Goal: Task Accomplishment & Management: Use online tool/utility

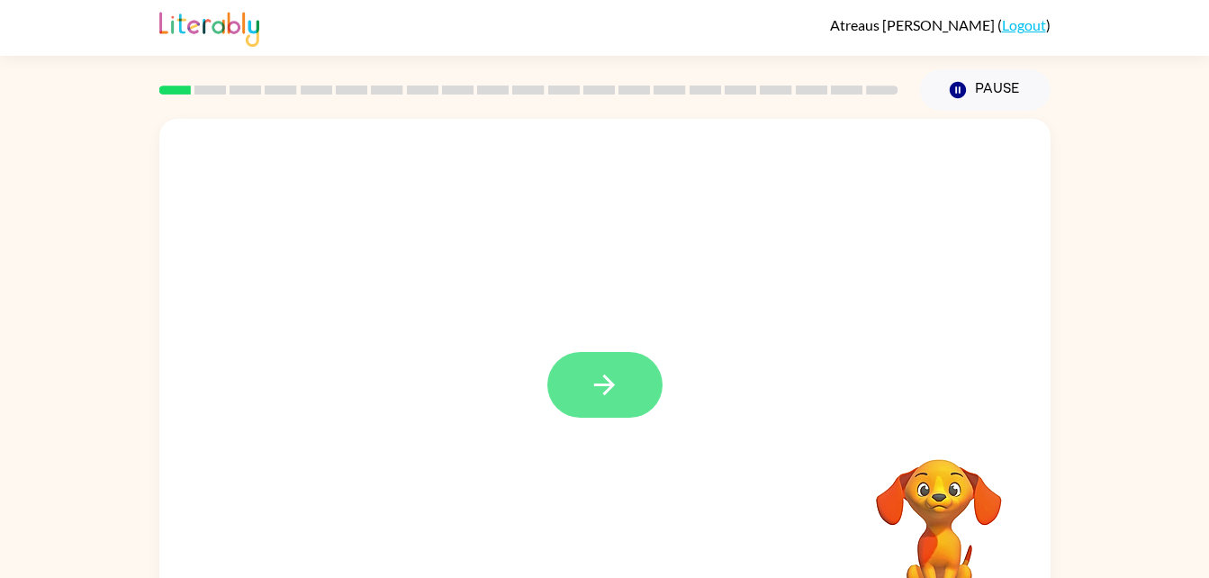
click at [618, 388] on icon "button" at bounding box center [605, 385] width 32 height 32
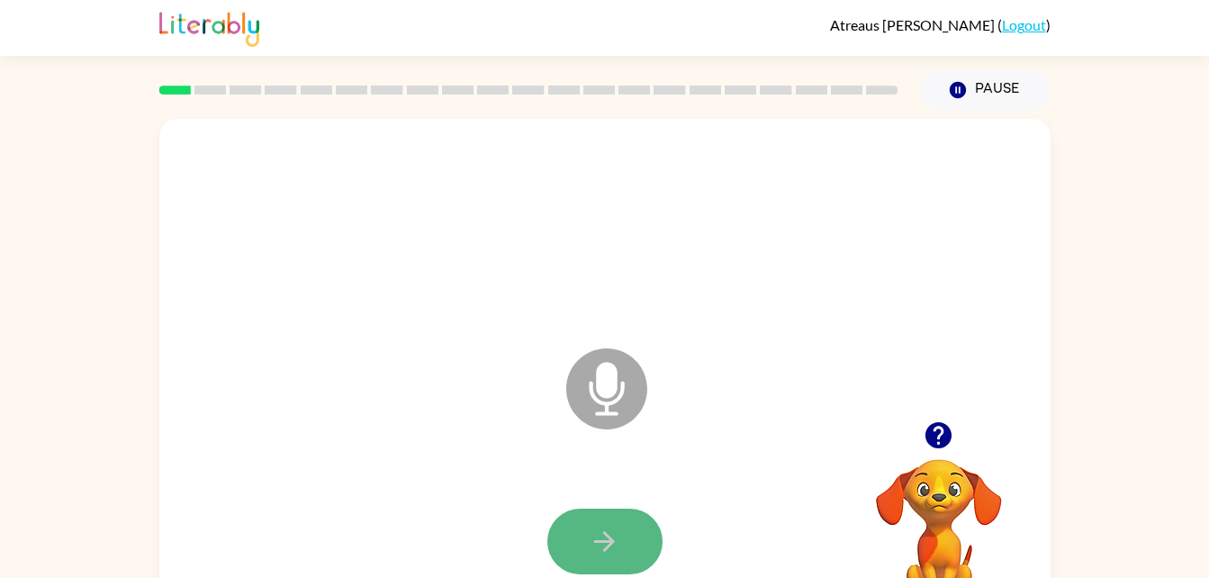
click at [612, 511] on button "button" at bounding box center [604, 542] width 115 height 66
click at [588, 526] on button "button" at bounding box center [604, 542] width 115 height 66
click at [601, 528] on icon "button" at bounding box center [605, 542] width 32 height 32
click at [622, 526] on button "button" at bounding box center [604, 542] width 115 height 66
click at [639, 528] on button "button" at bounding box center [604, 542] width 115 height 66
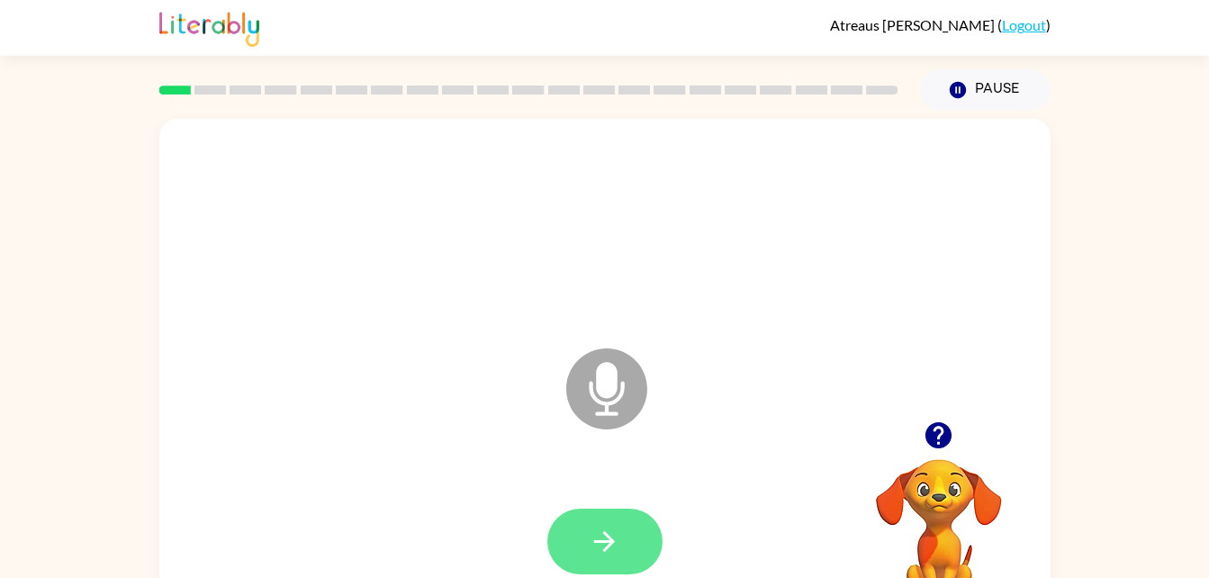
click at [620, 562] on button "button" at bounding box center [604, 542] width 115 height 66
click at [599, 544] on icon "button" at bounding box center [605, 542] width 32 height 32
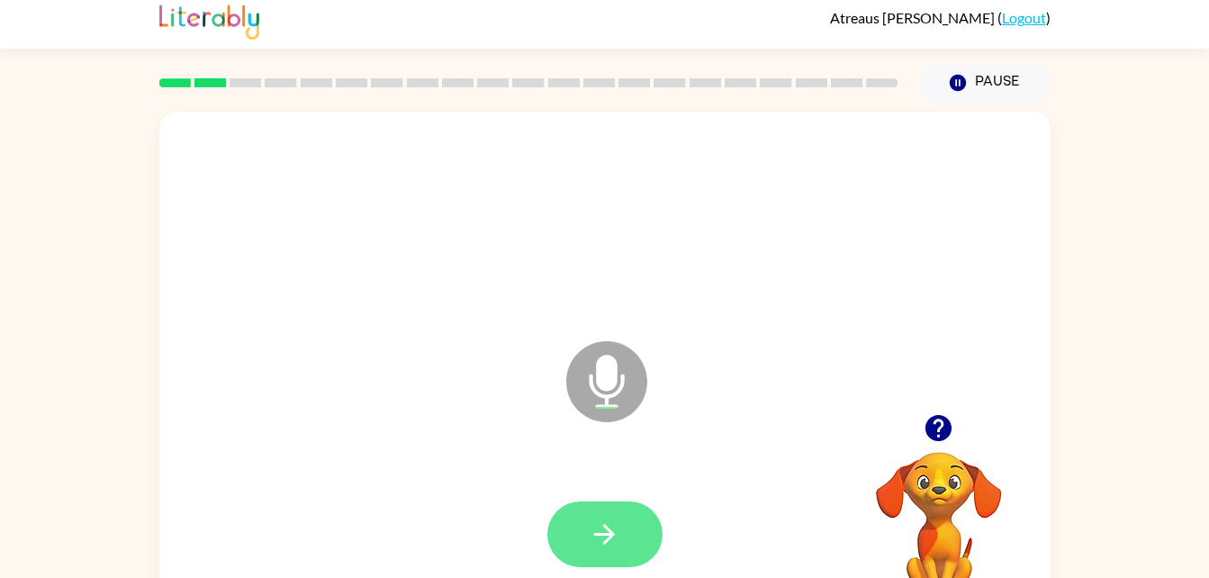
click at [630, 529] on button "button" at bounding box center [604, 534] width 115 height 66
click at [56, 308] on div "Microphone The Microphone is here when it is your turn to talk Your browser mus…" at bounding box center [604, 365] width 1209 height 522
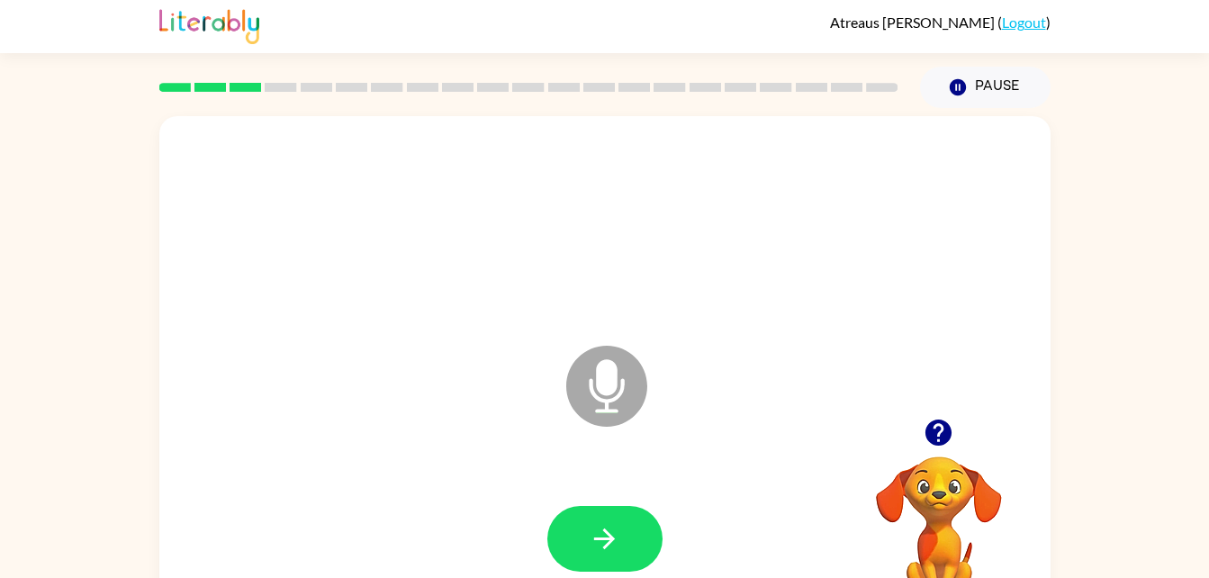
scroll to position [0, 0]
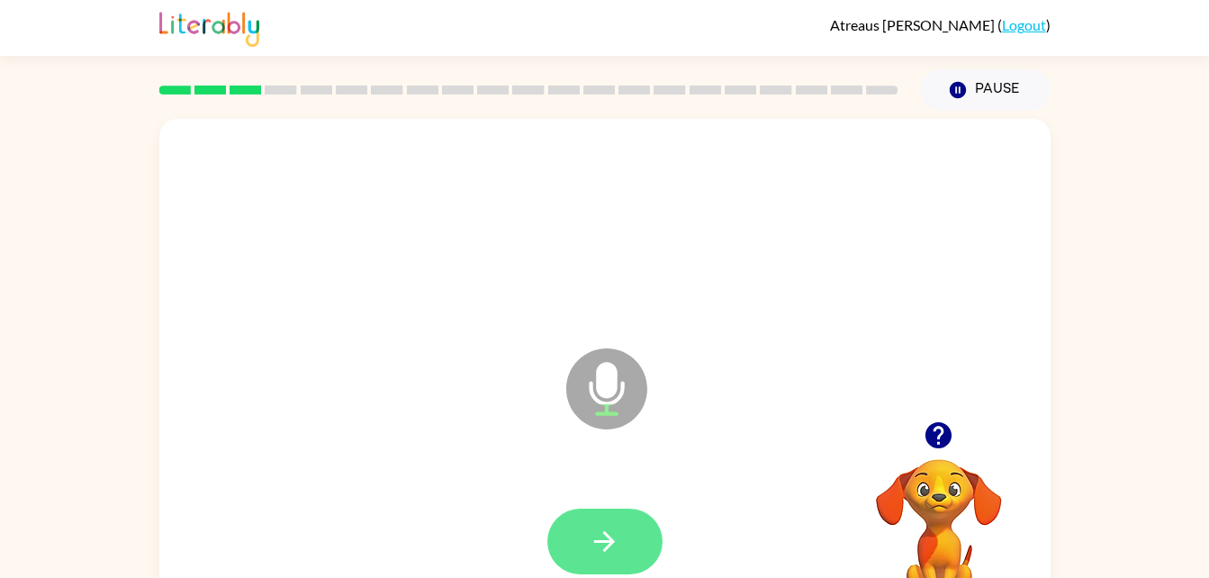
click at [576, 540] on button "button" at bounding box center [604, 542] width 115 height 66
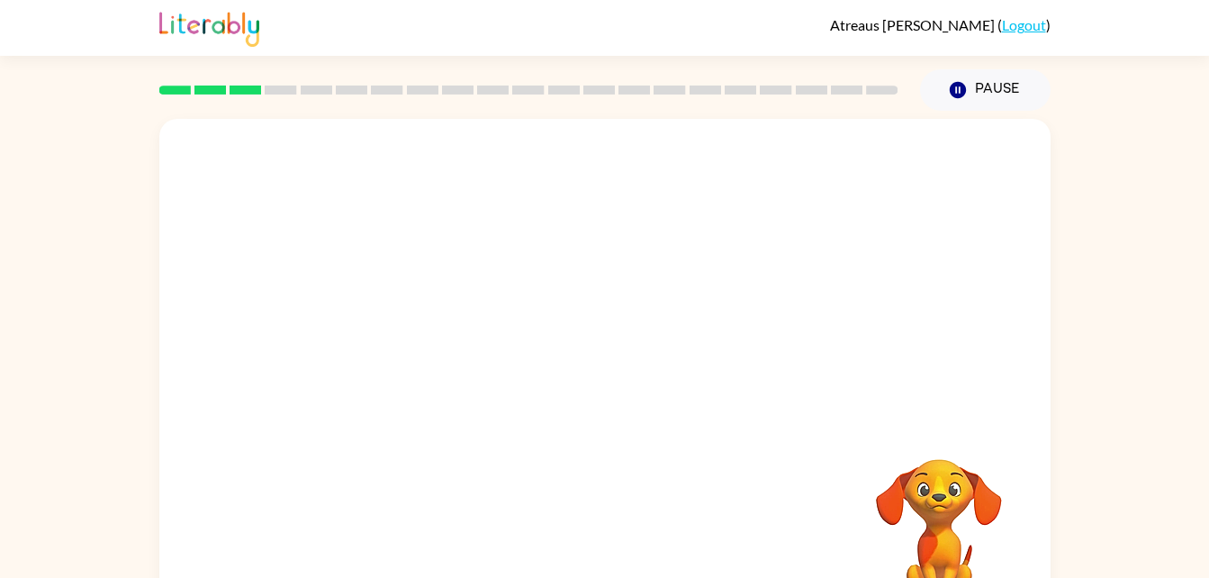
scroll to position [55, 0]
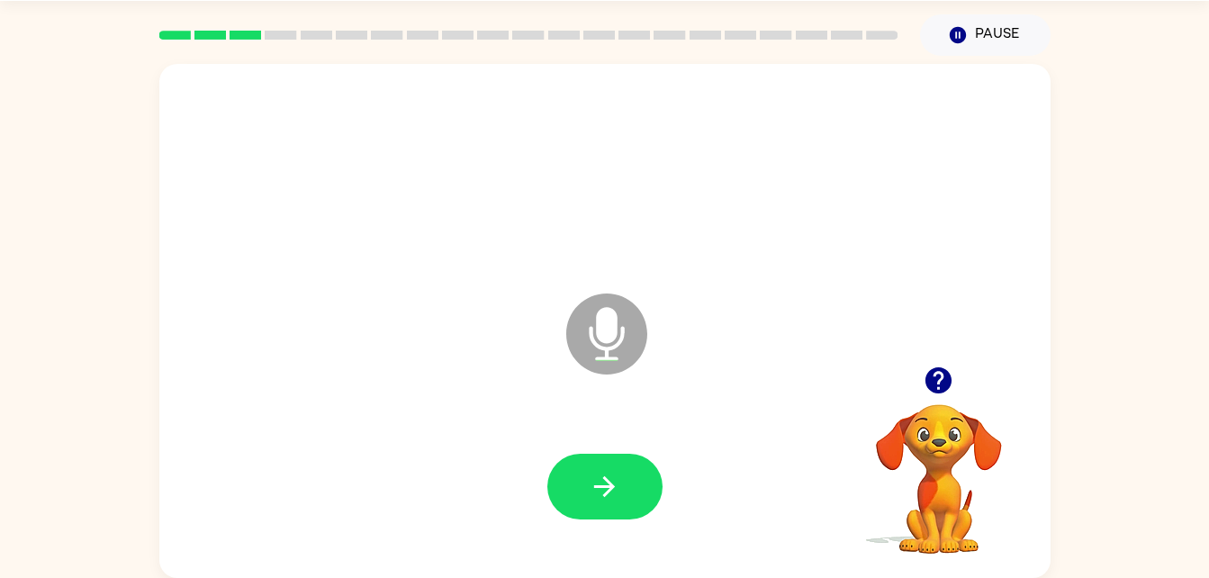
click at [943, 382] on icon "button" at bounding box center [938, 380] width 26 height 26
click at [591, 491] on icon "button" at bounding box center [605, 487] width 32 height 32
click at [599, 494] on icon "button" at bounding box center [605, 487] width 32 height 32
click at [611, 474] on icon "button" at bounding box center [605, 487] width 32 height 32
click at [618, 475] on icon "button" at bounding box center [605, 487] width 32 height 32
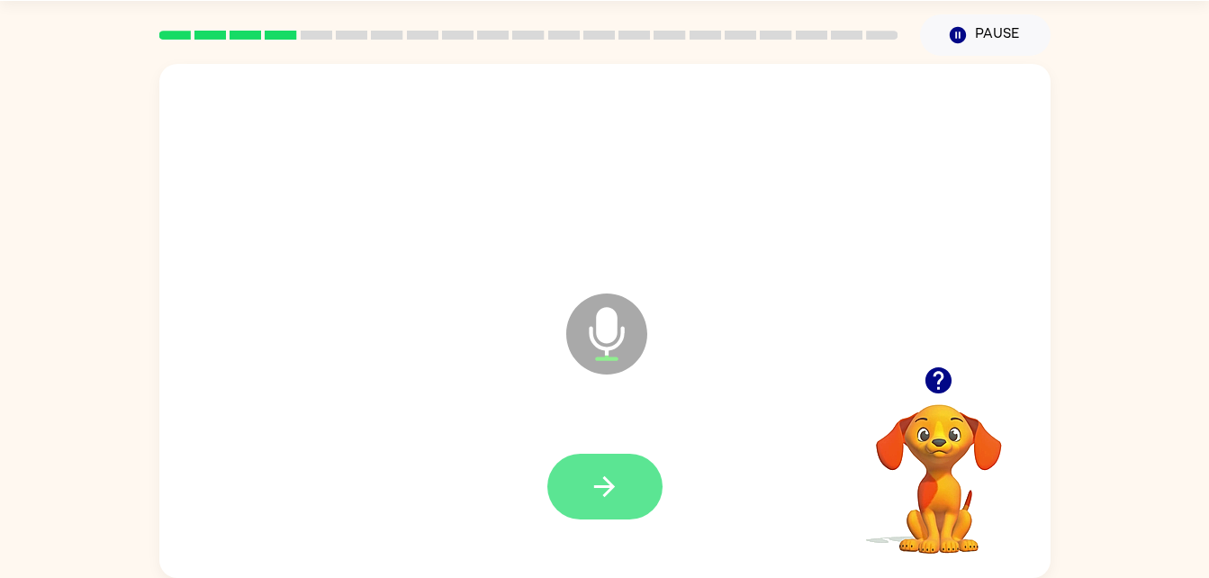
click at [597, 518] on button "button" at bounding box center [604, 487] width 115 height 66
click at [579, 506] on button "button" at bounding box center [604, 487] width 115 height 66
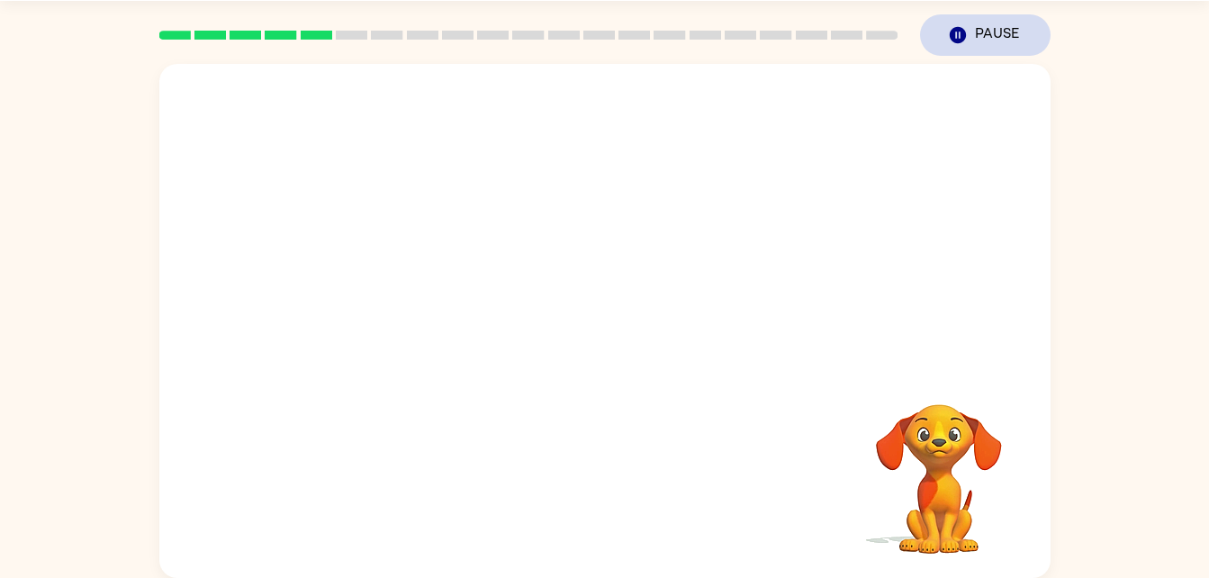
click at [965, 33] on icon "button" at bounding box center [957, 35] width 16 height 16
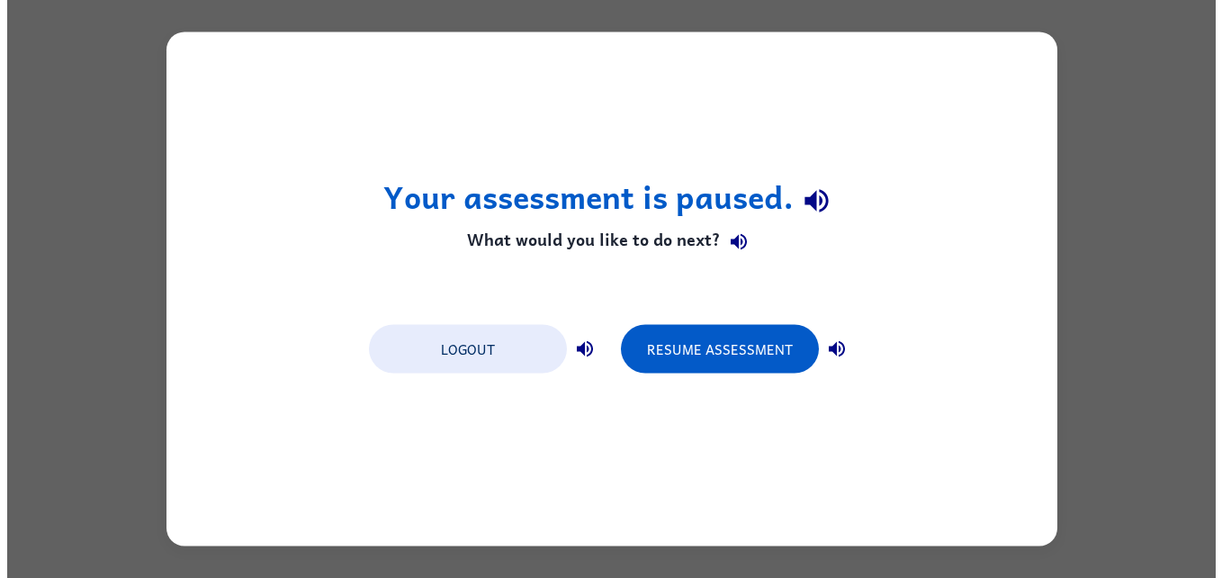
scroll to position [0, 0]
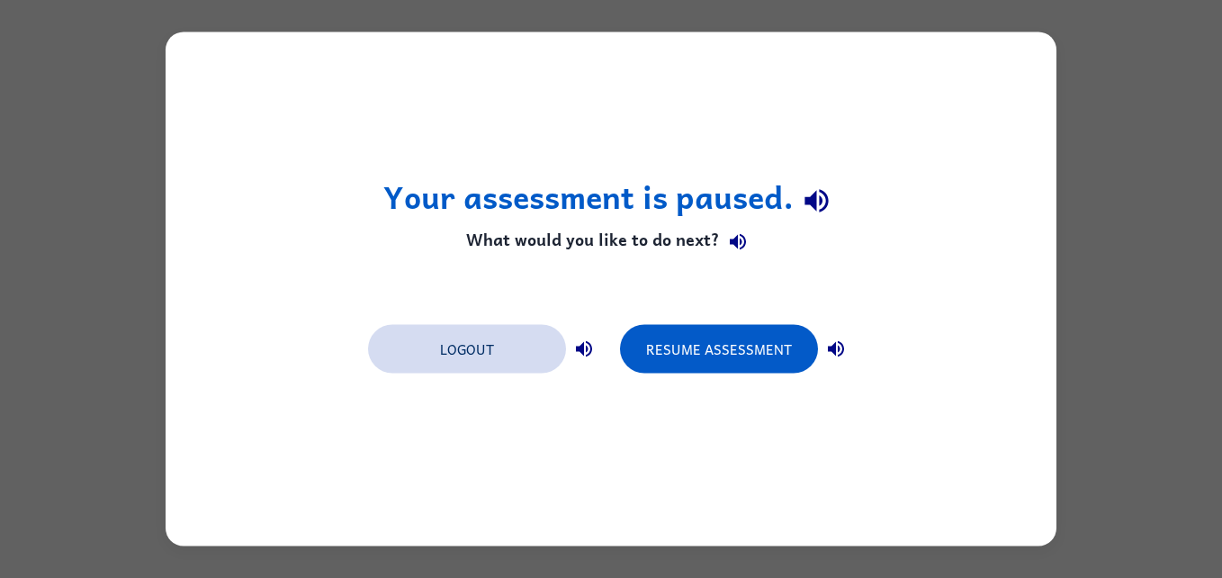
click at [430, 339] on button "Logout" at bounding box center [467, 349] width 198 height 49
